Goal: Task Accomplishment & Management: Manage account settings

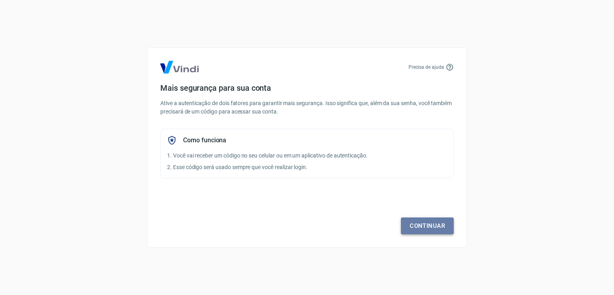
click at [430, 224] on link "Continuar" at bounding box center [427, 225] width 53 height 17
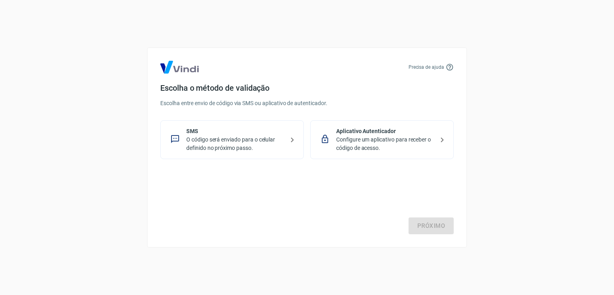
click at [253, 141] on p "O código será enviado para o celular definido no próximo passo." at bounding box center [235, 143] width 98 height 17
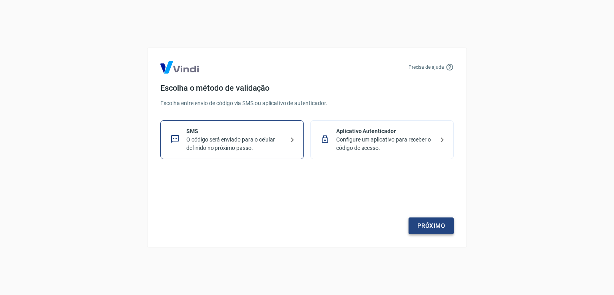
click at [430, 226] on link "Próximo" at bounding box center [430, 225] width 45 height 17
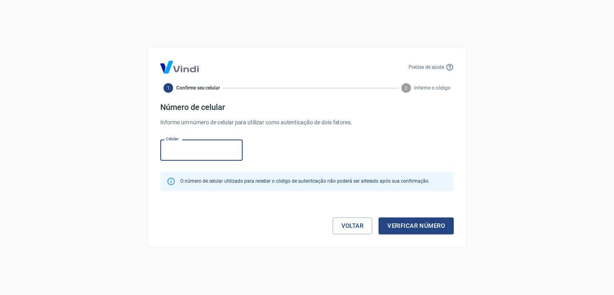
click at [211, 152] on input "Celular" at bounding box center [201, 149] width 82 height 21
type input "[PHONE_NUMBER]"
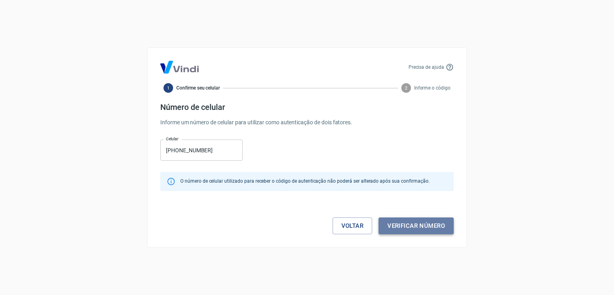
click at [421, 223] on button "Verificar número" at bounding box center [415, 225] width 75 height 17
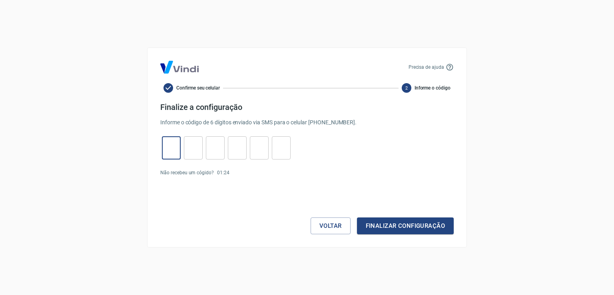
click at [166, 149] on input "tel" at bounding box center [171, 147] width 19 height 17
type input "0"
type input "8"
type input "6"
type input "3"
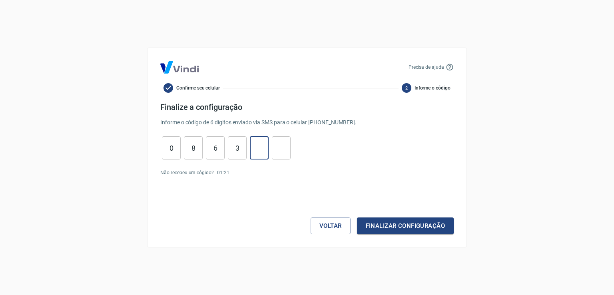
type input "8"
type input "2"
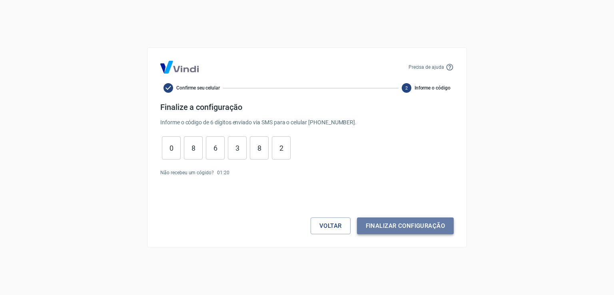
click at [407, 229] on button "Finalizar configuração" at bounding box center [405, 225] width 97 height 17
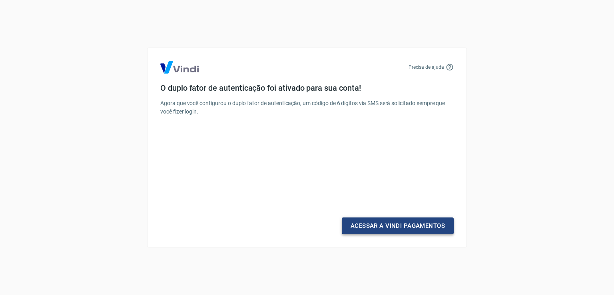
click at [420, 222] on link "Acessar a Vindi Pagamentos" at bounding box center [398, 225] width 112 height 17
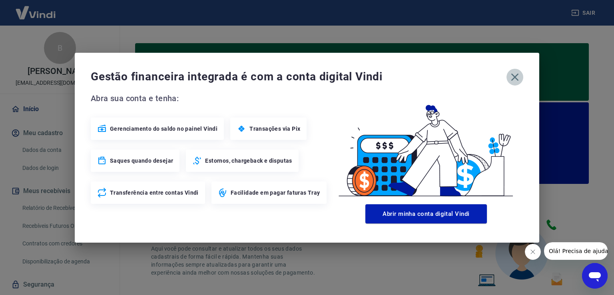
click at [510, 79] on icon "button" at bounding box center [514, 77] width 13 height 13
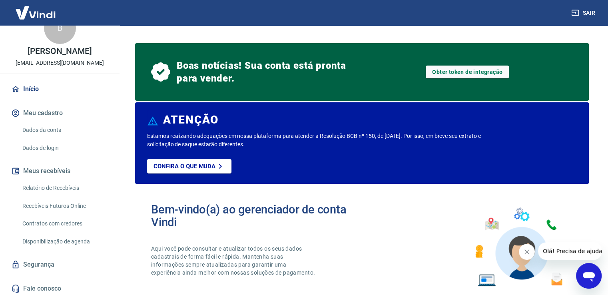
scroll to position [31, 0]
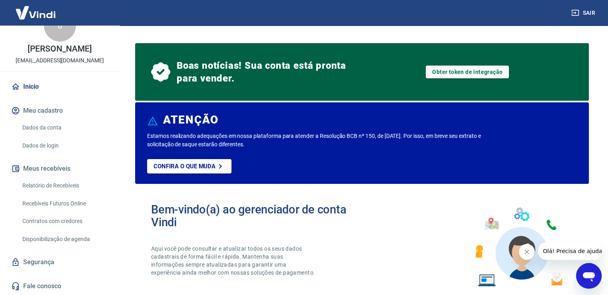
click at [74, 184] on link "Relatório de Recebíveis" at bounding box center [64, 185] width 91 height 16
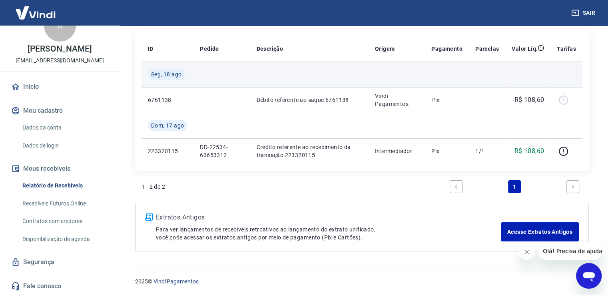
scroll to position [62, 0]
